Goal: Check status: Check status

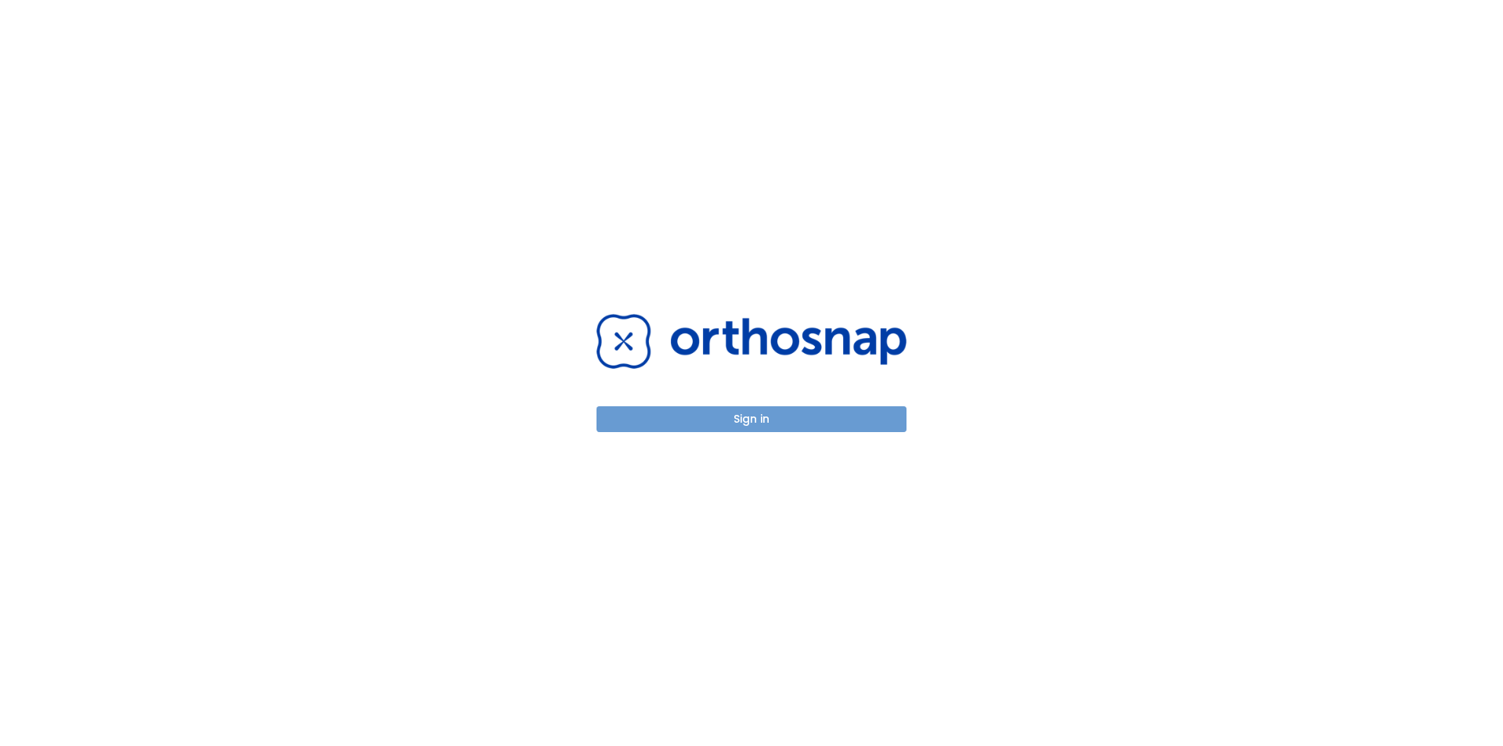
click at [731, 411] on button "Sign in" at bounding box center [752, 419] width 310 height 26
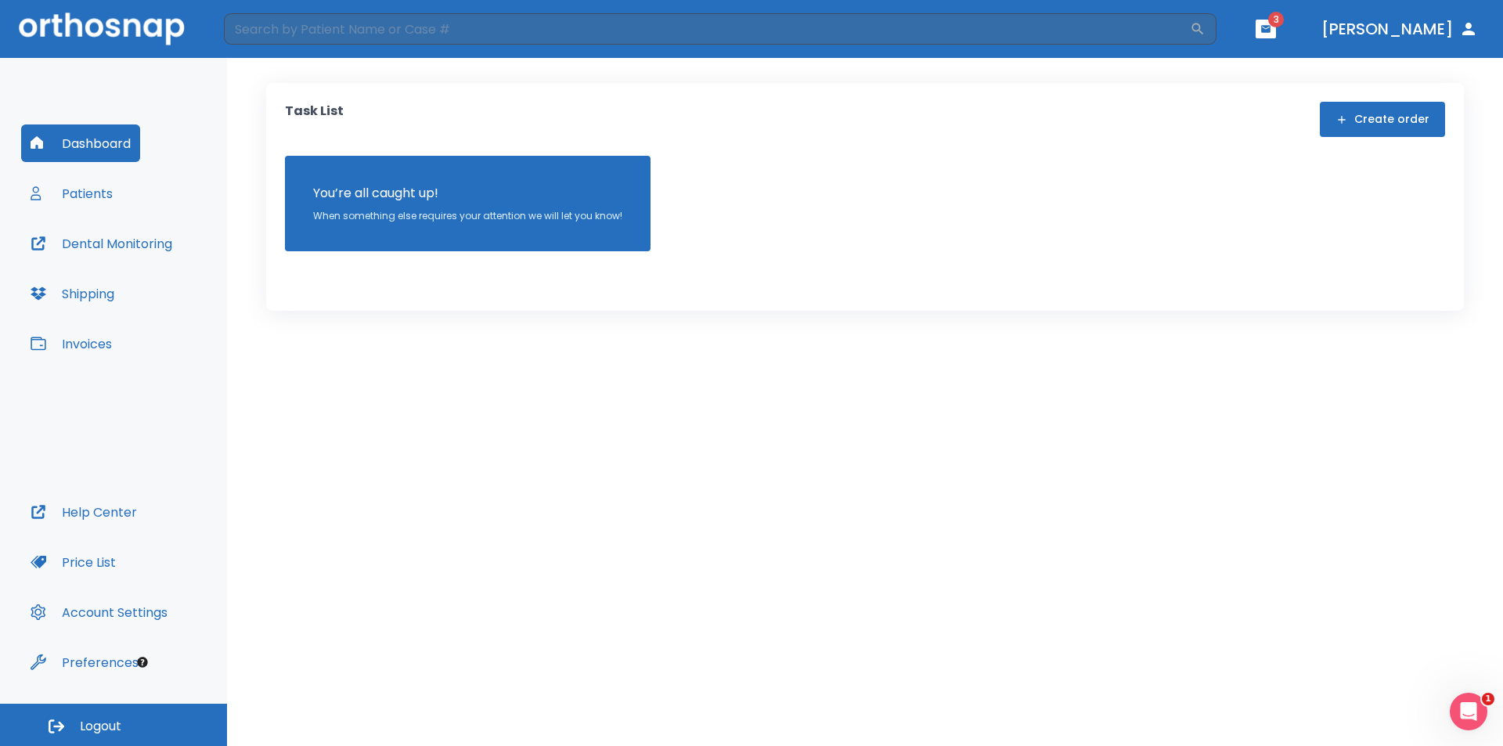
drag, startPoint x: 1426, startPoint y: 20, endPoint x: 1356, endPoint y: 45, distance: 74.8
click at [1361, 51] on header "​ 3 [PERSON_NAME]" at bounding box center [751, 29] width 1503 height 58
click at [1271, 25] on icon "button" at bounding box center [1265, 28] width 11 height 11
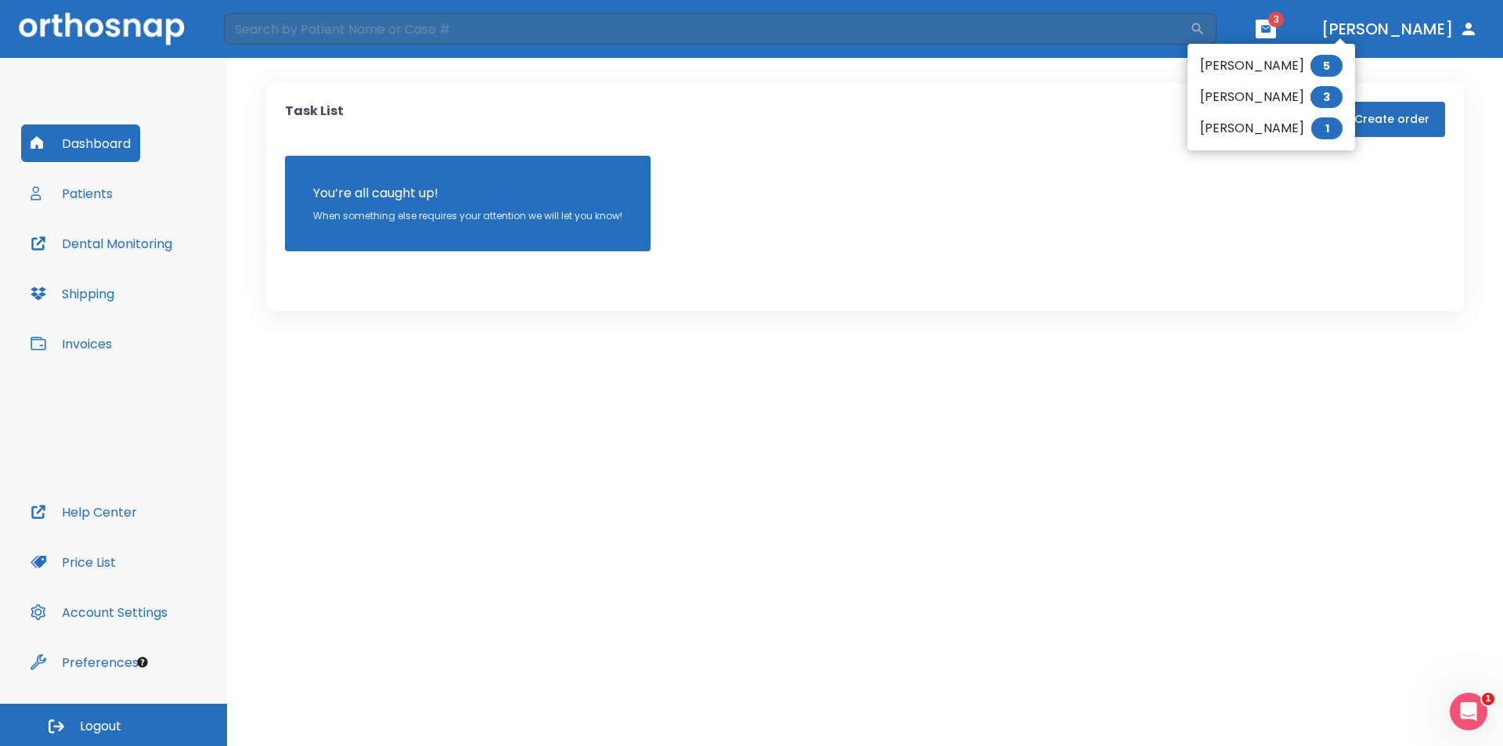
drag, startPoint x: 1091, startPoint y: 194, endPoint x: 834, endPoint y: 200, distance: 256.9
click at [1063, 198] on div at bounding box center [751, 373] width 1503 height 746
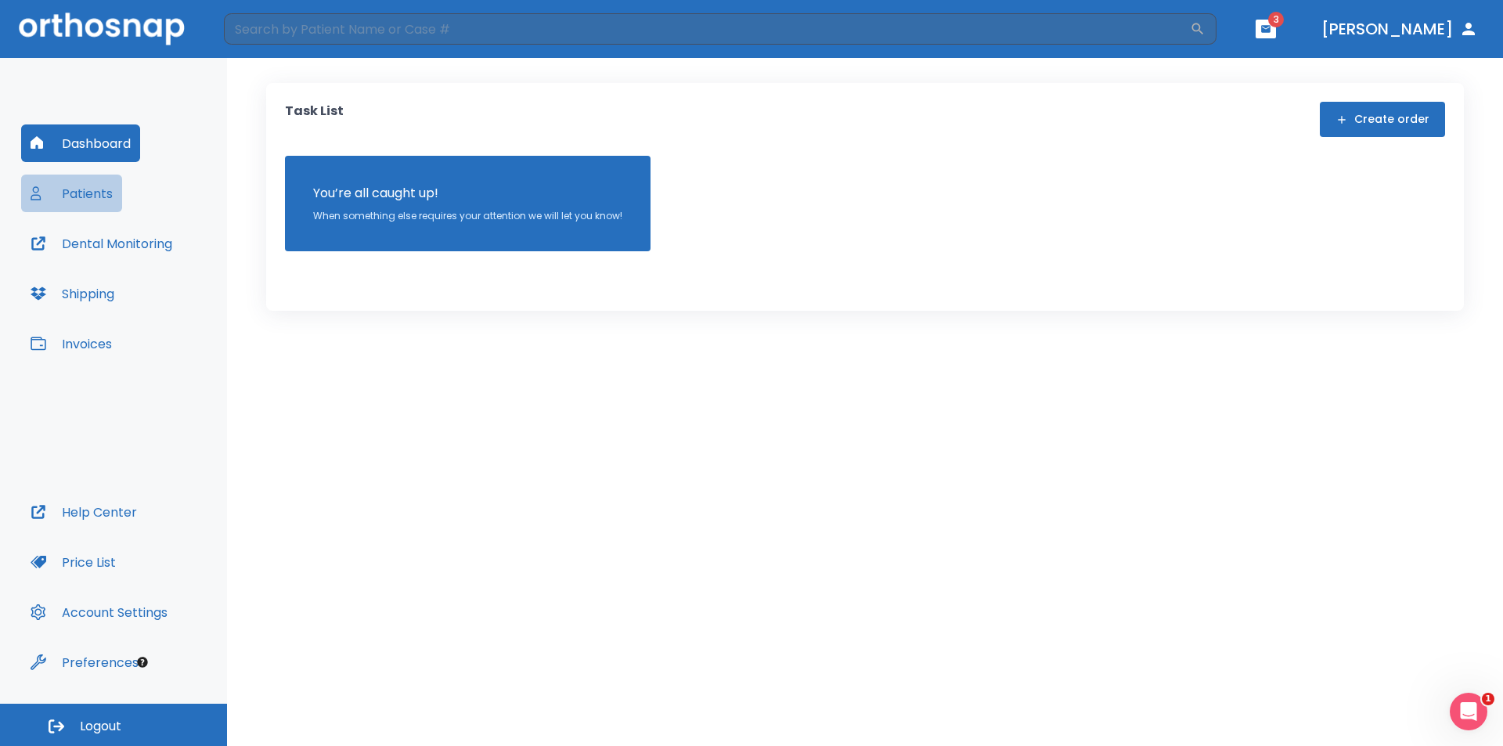
click at [80, 195] on button "Patients" at bounding box center [71, 194] width 101 height 38
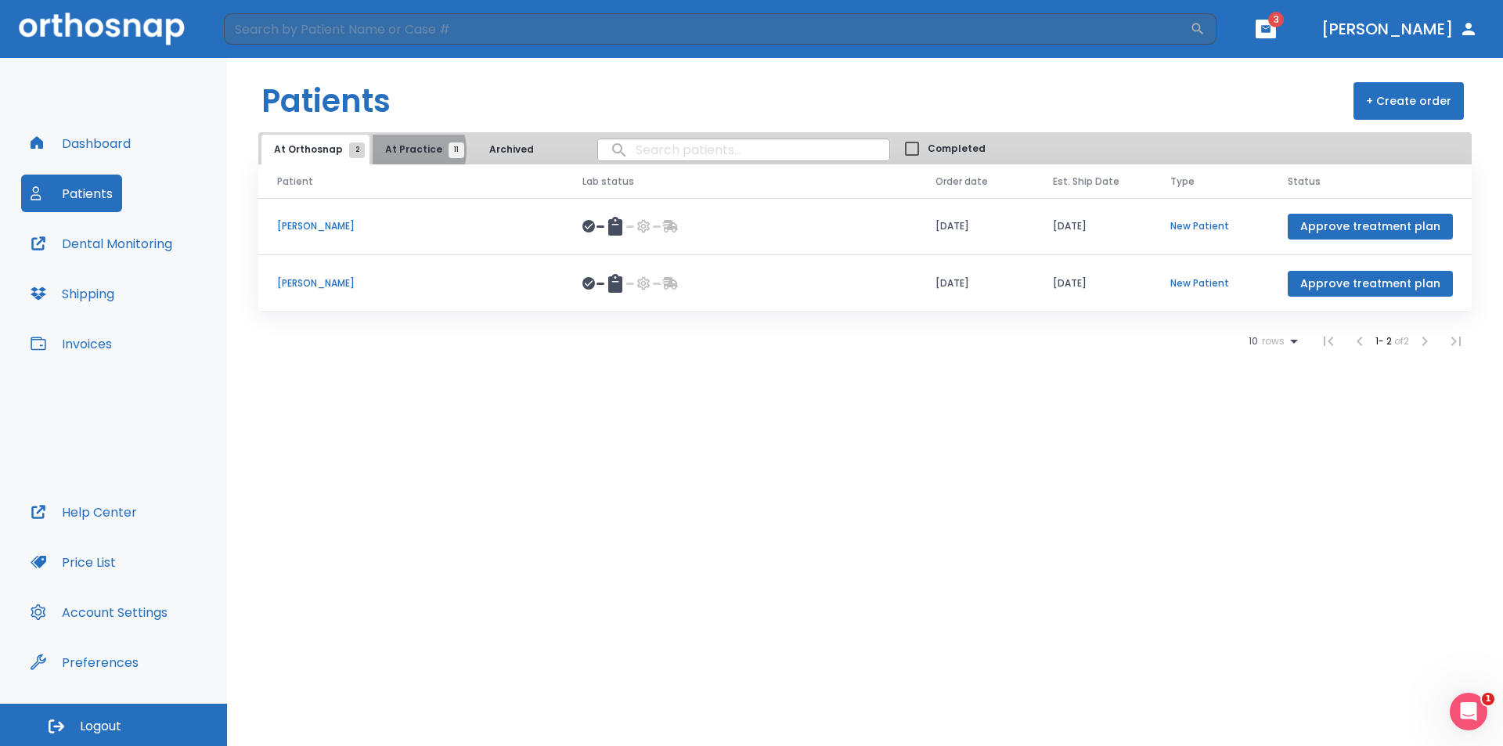
click at [400, 150] on span "At Practice 11" at bounding box center [420, 149] width 71 height 14
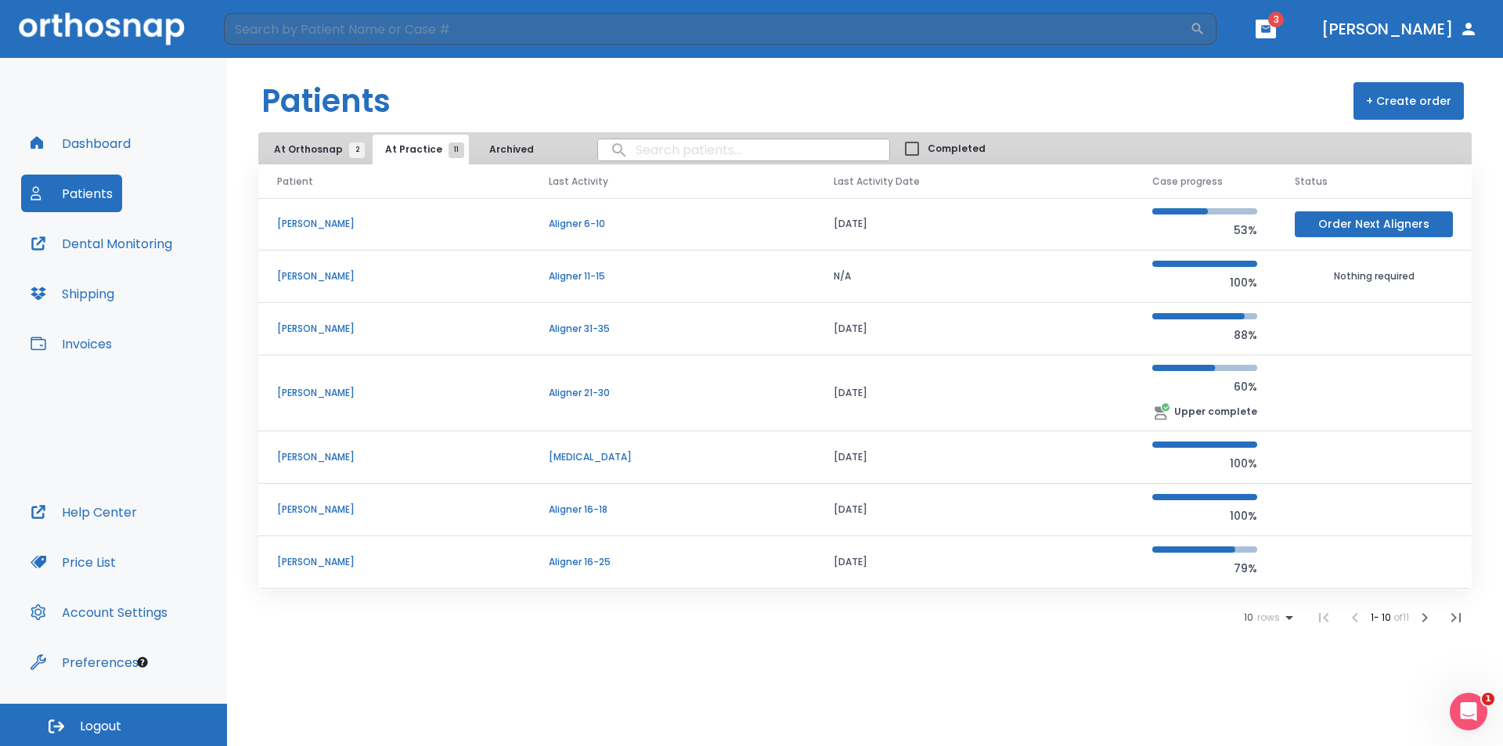
click at [319, 387] on p "[PERSON_NAME]" at bounding box center [394, 393] width 234 height 14
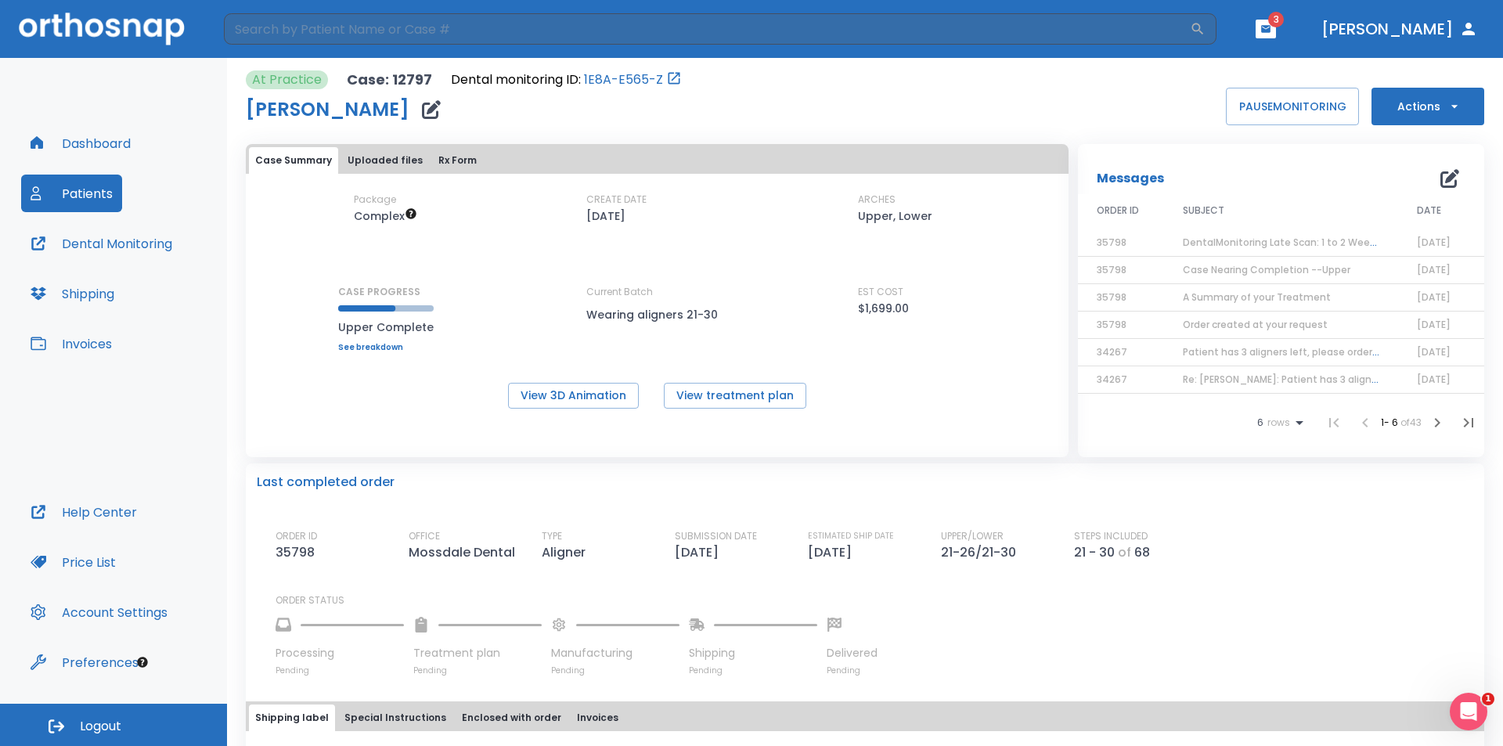
click at [1245, 269] on span "Case Nearing Completion --Upper" at bounding box center [1267, 269] width 168 height 13
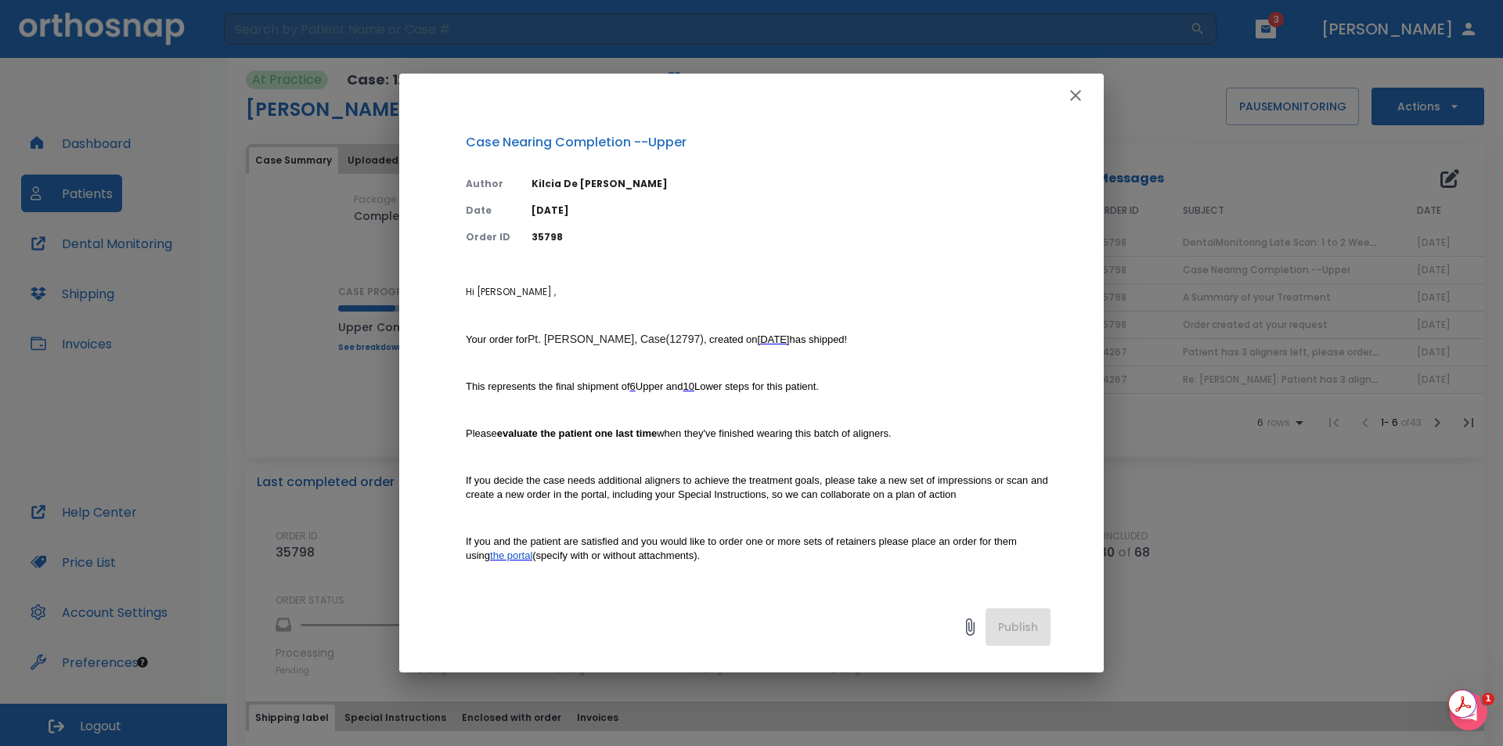
click at [761, 452] on p "Hi [PERSON_NAME] , Your order for Pt. [PERSON_NAME], Case(12797) , created on […" at bounding box center [758, 541] width 585 height 513
